Goal: Information Seeking & Learning: Find specific fact

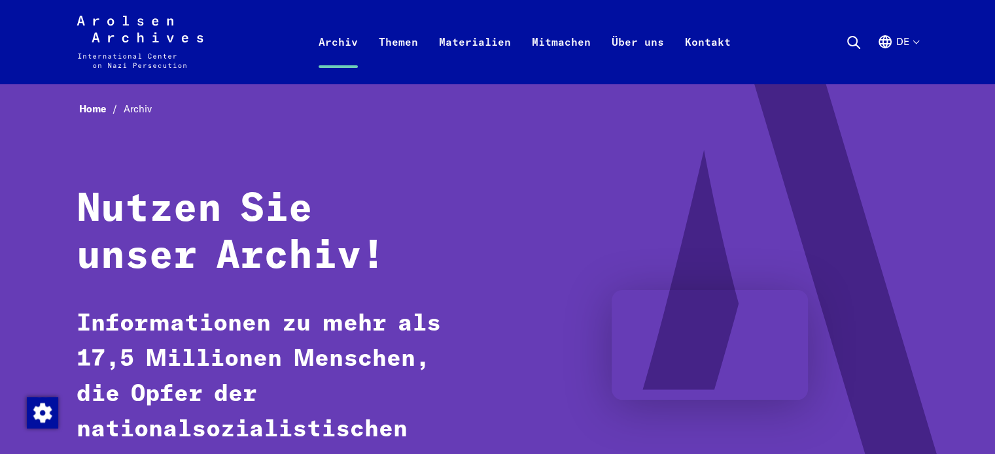
click at [915, 46] on button "de" at bounding box center [897, 57] width 41 height 47
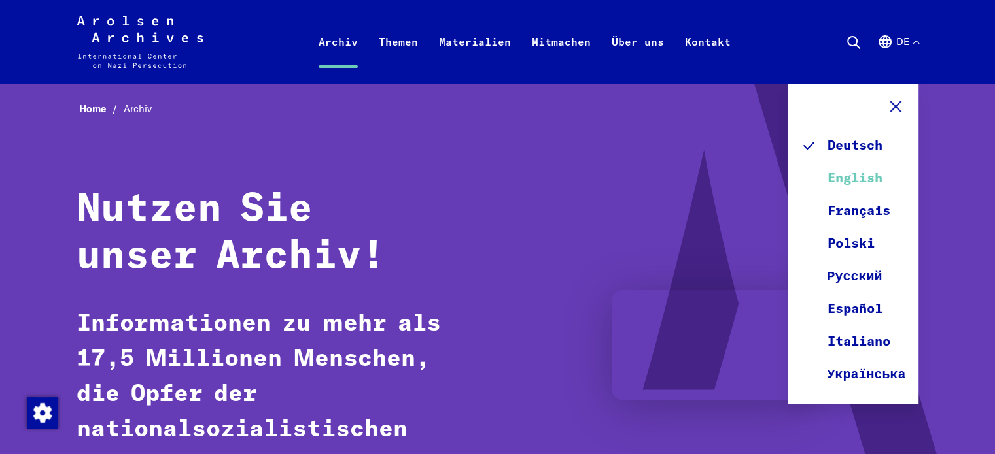
click at [863, 171] on link "English" at bounding box center [852, 178] width 105 height 33
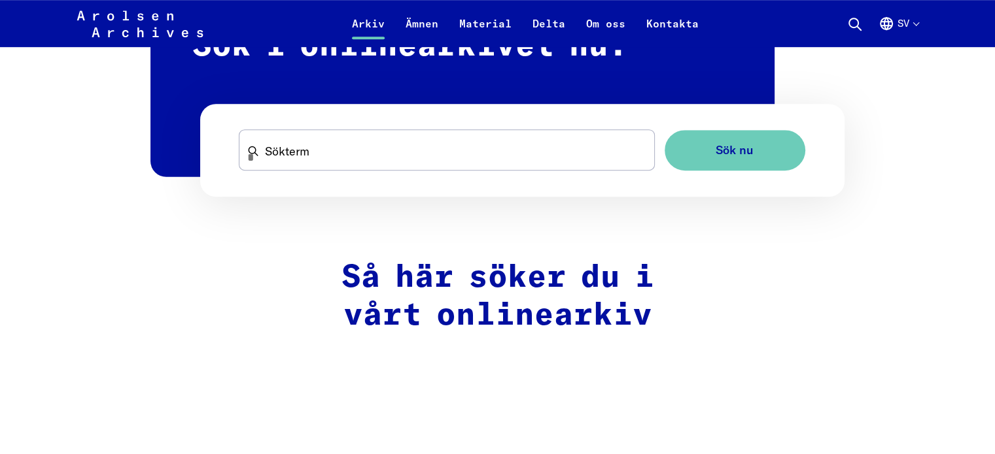
scroll to position [850, 0]
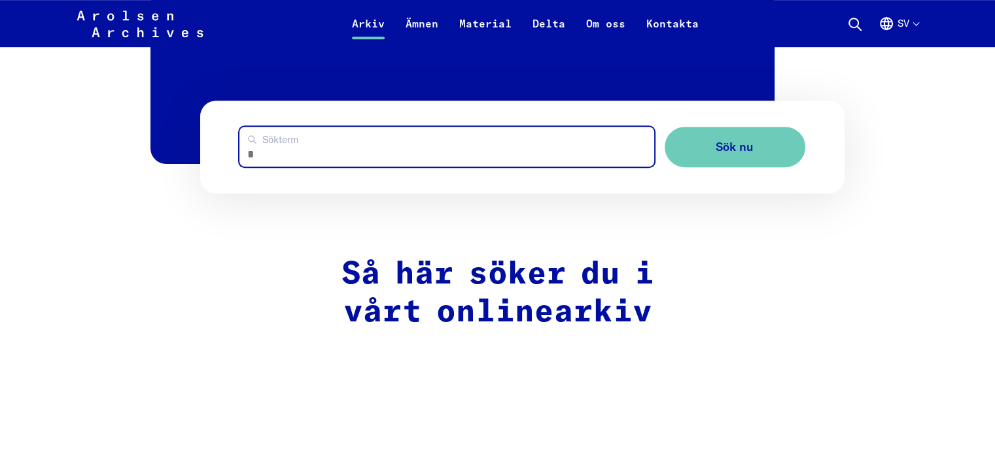
click at [322, 143] on input "Sökterm" at bounding box center [446, 147] width 414 height 40
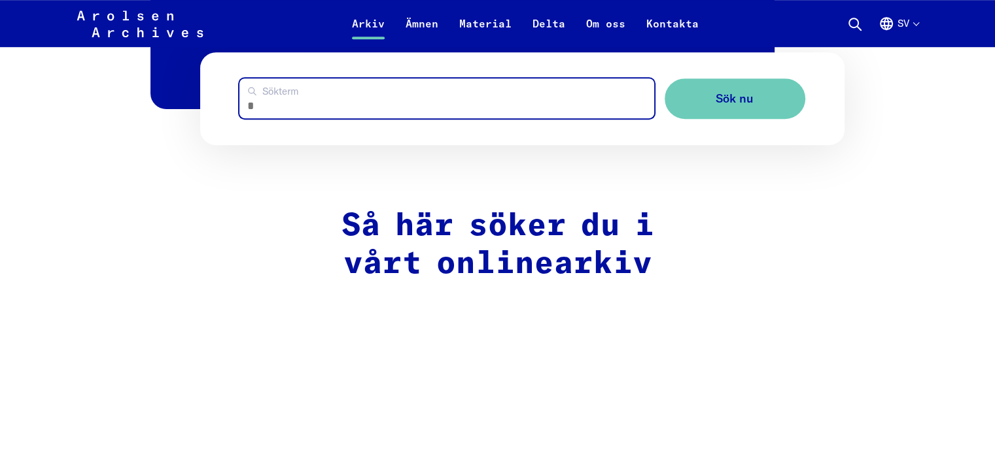
scroll to position [915, 0]
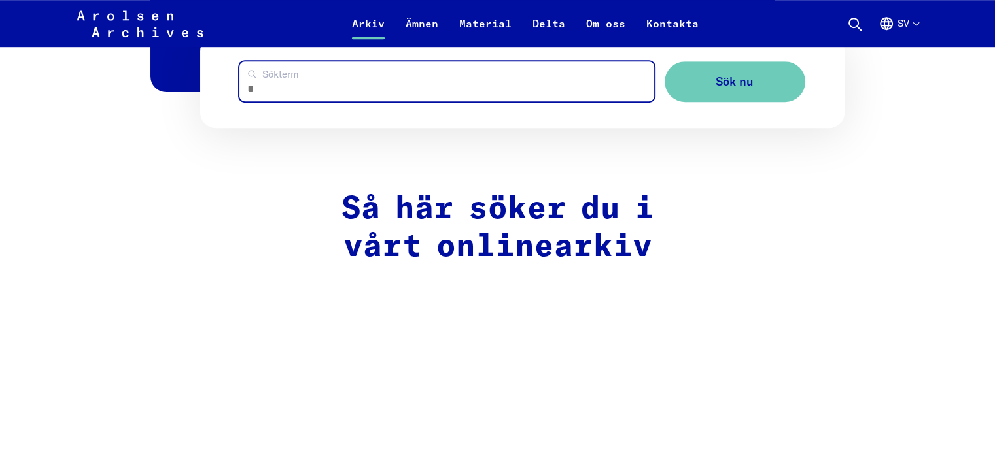
click at [327, 88] on input "Sökterm" at bounding box center [446, 81] width 414 height 40
type input "**********"
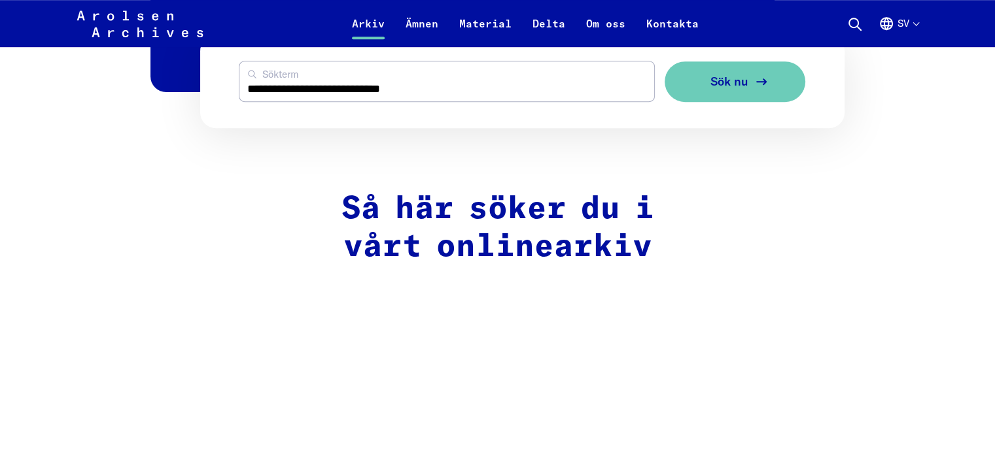
click at [732, 77] on font "Sök nu" at bounding box center [729, 81] width 38 height 15
